Goal: Task Accomplishment & Management: Manage account settings

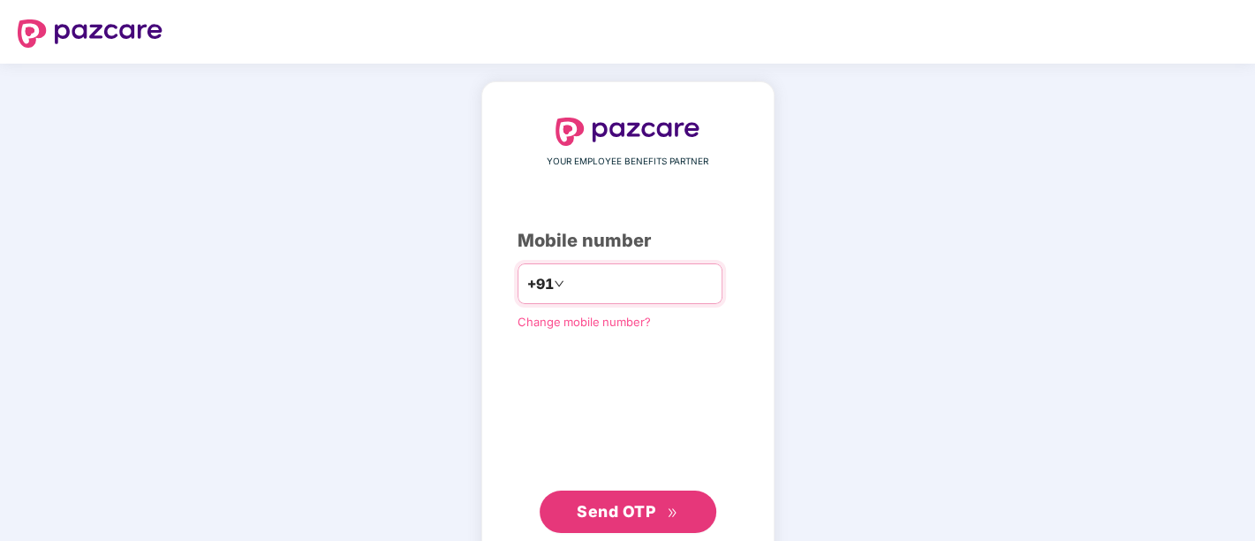
type input "**********"
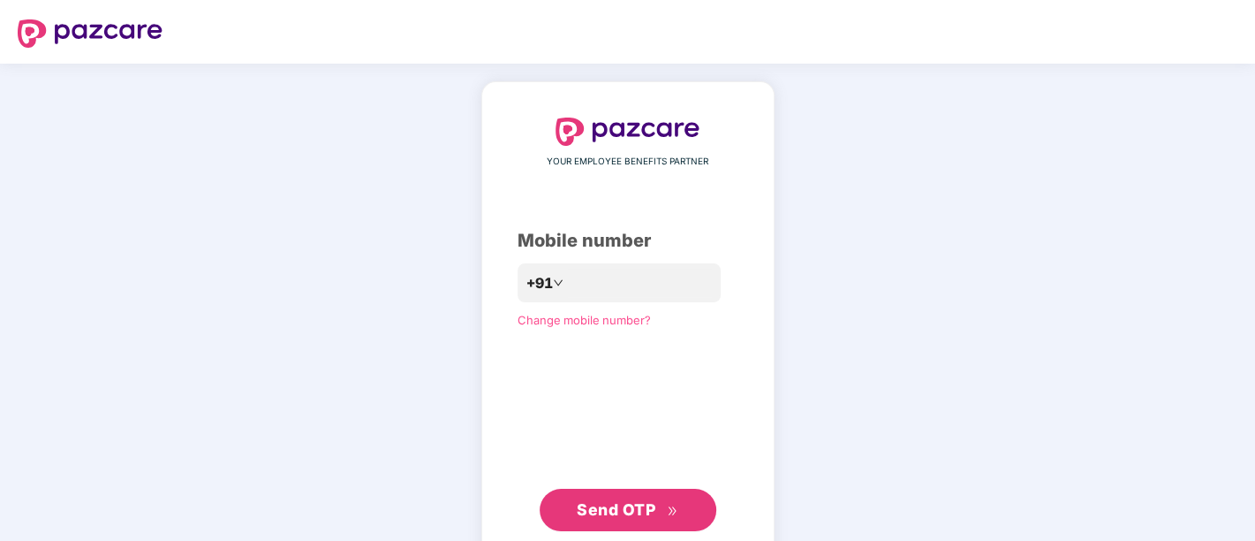
click at [616, 511] on span "Send OTP" at bounding box center [616, 509] width 79 height 19
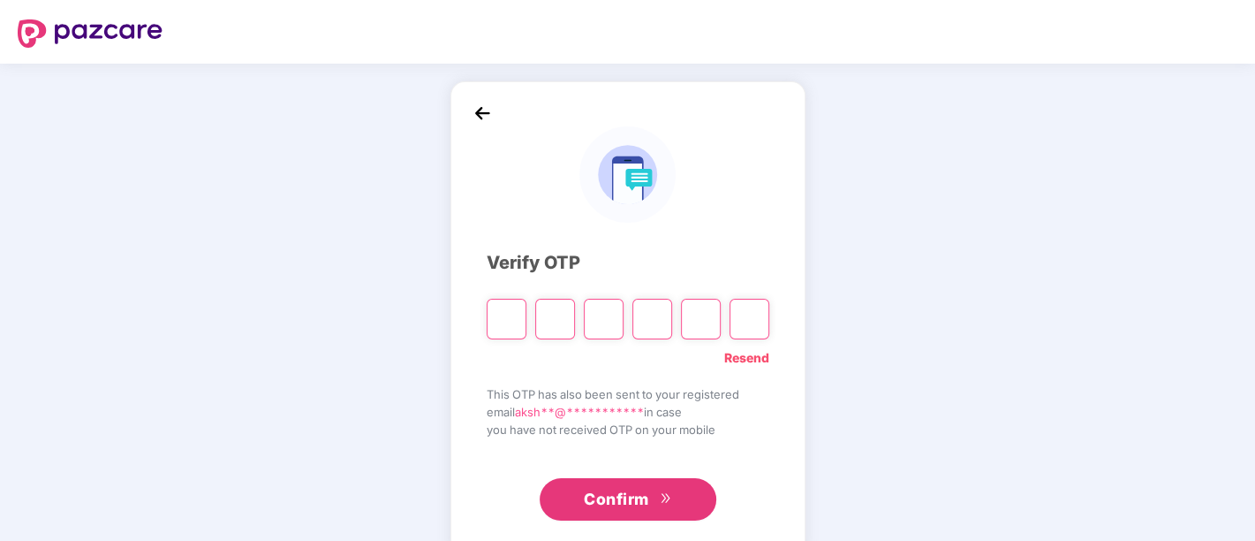
type input "*"
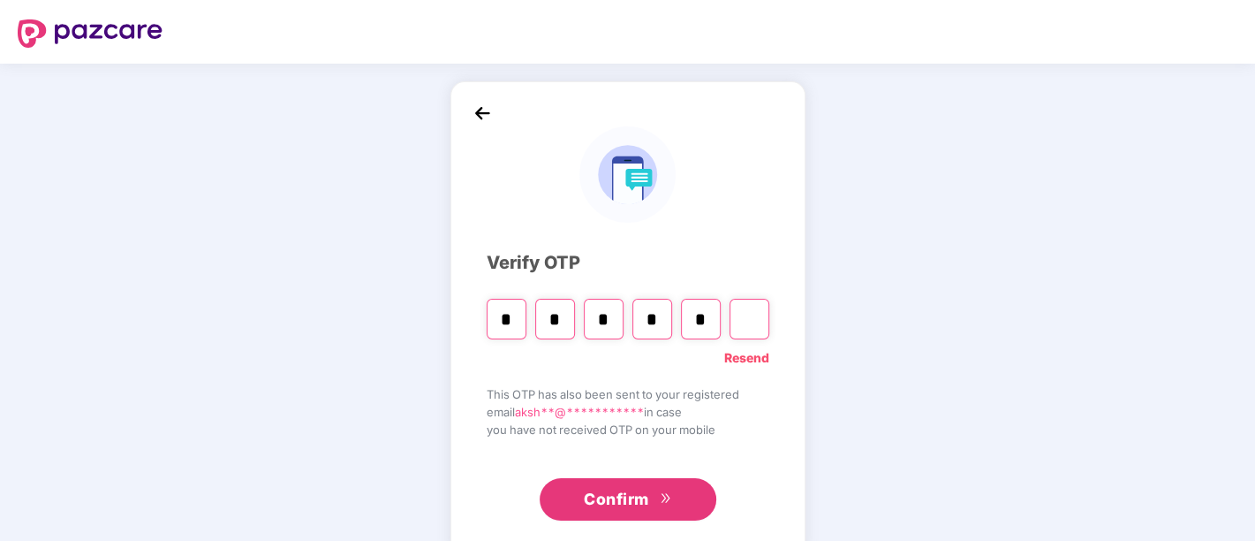
type input "*"
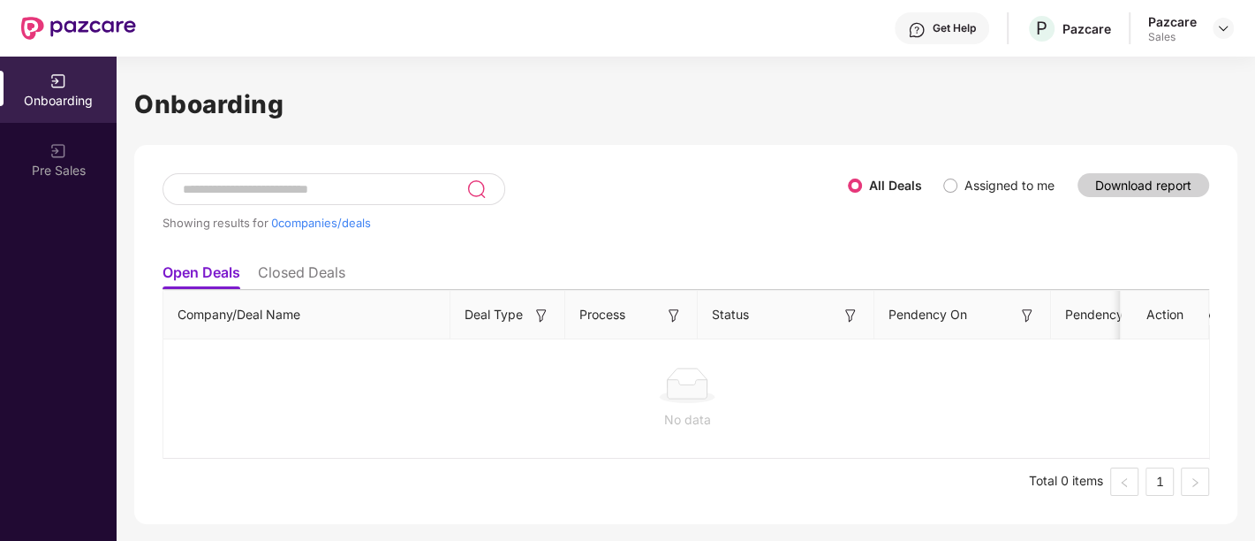
click at [959, 179] on span "Assigned to me" at bounding box center [1010, 185] width 104 height 19
click at [299, 266] on li "Closed Deals" at bounding box center [301, 276] width 87 height 26
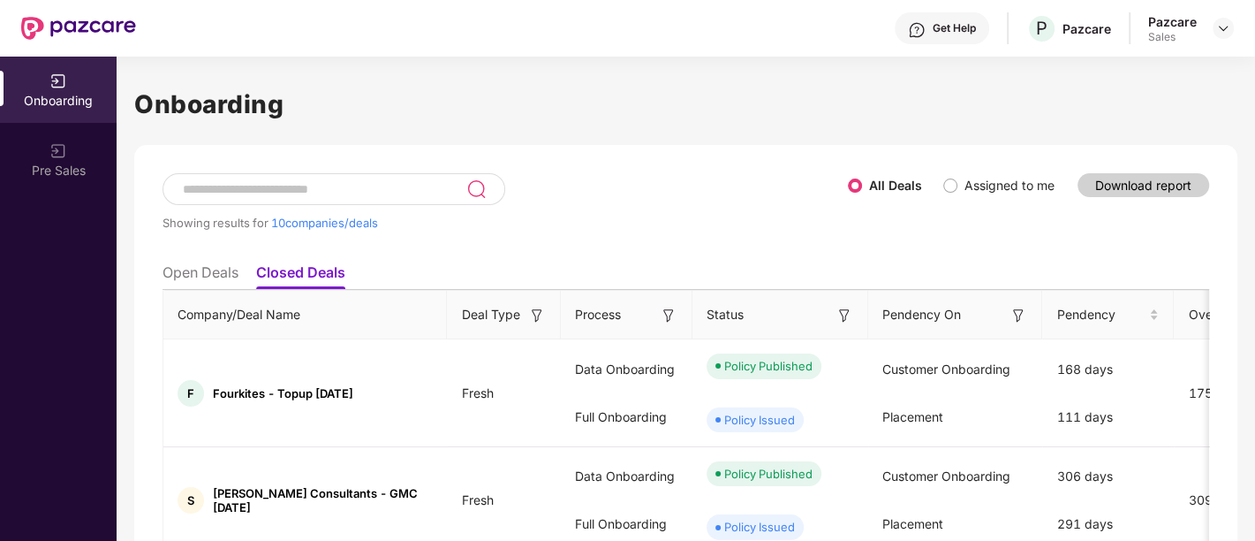
click at [958, 178] on span "Assigned to me" at bounding box center [1010, 185] width 104 height 19
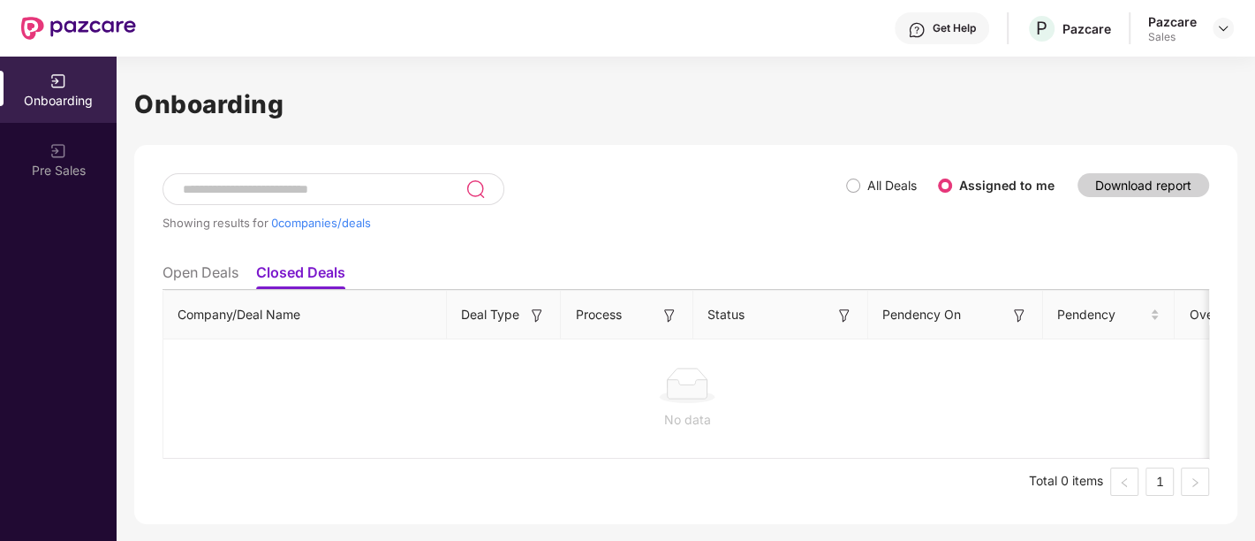
click at [211, 268] on li "Open Deals" at bounding box center [201, 276] width 76 height 26
click at [912, 183] on label "All Deals" at bounding box center [892, 185] width 49 height 15
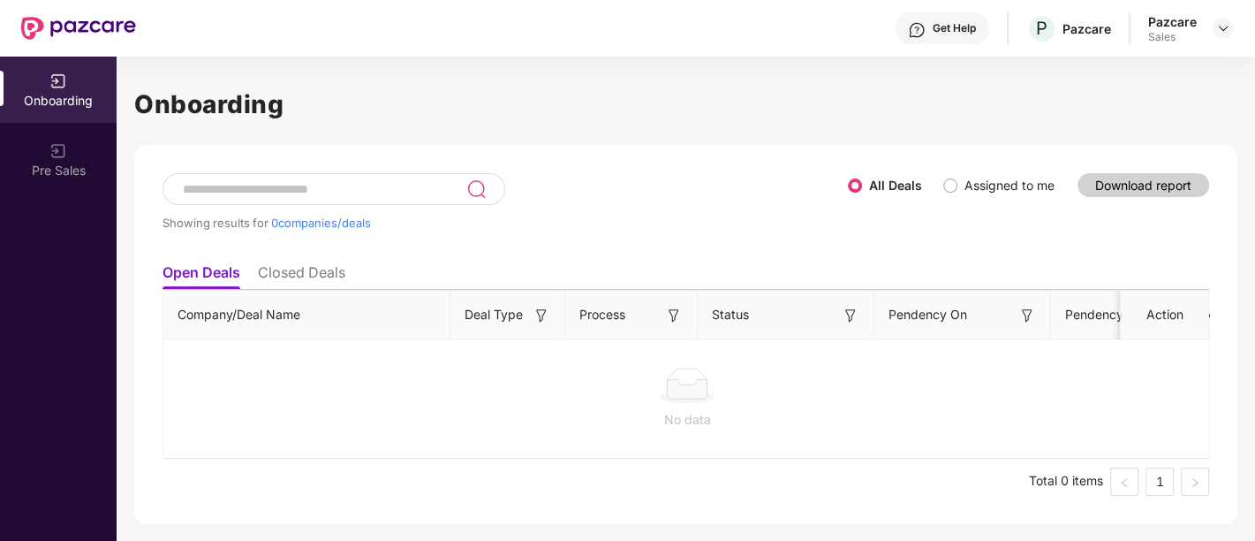
click at [199, 268] on li "Open Deals" at bounding box center [202, 276] width 78 height 26
